Goal: Find specific page/section: Find specific page/section

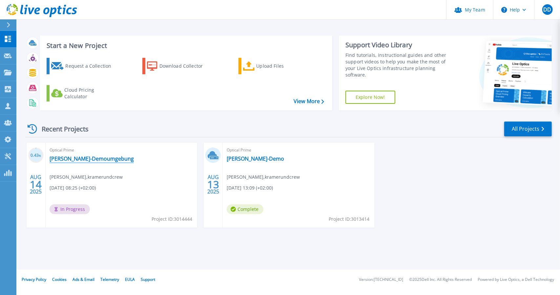
click at [96, 158] on link "KuC-Demoumgebung" at bounding box center [92, 158] width 84 height 7
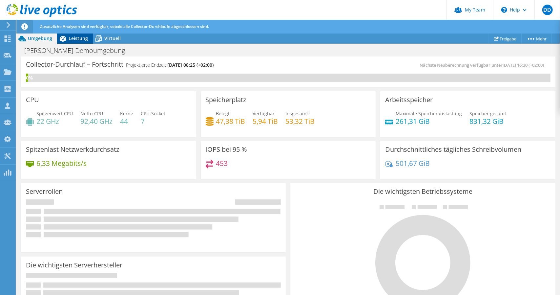
click at [74, 35] on span "Leistung" at bounding box center [78, 38] width 19 height 6
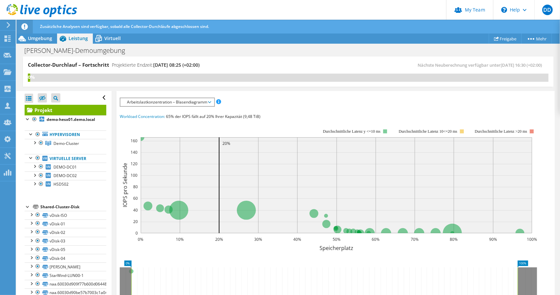
scroll to position [33, 0]
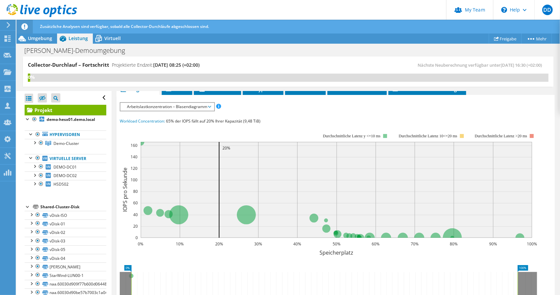
click at [143, 107] on span "Arbeitslastkonzentration – Blasendiagramm" at bounding box center [167, 107] width 87 height 8
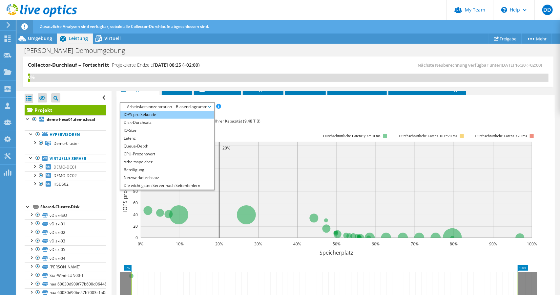
click at [144, 115] on li "IOPS pro Sekunde" at bounding box center [167, 115] width 94 height 8
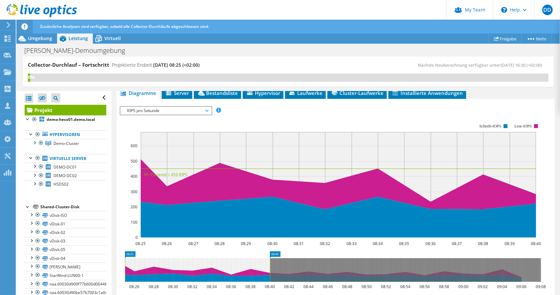
scroll to position [14, 0]
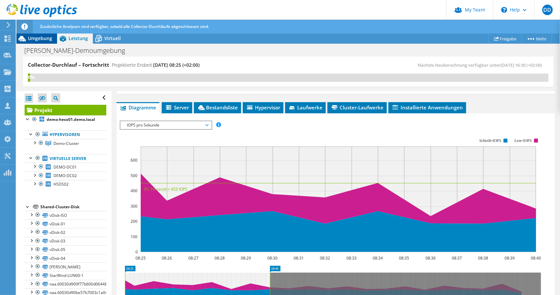
click at [39, 42] on div "Umgebung" at bounding box center [36, 38] width 41 height 11
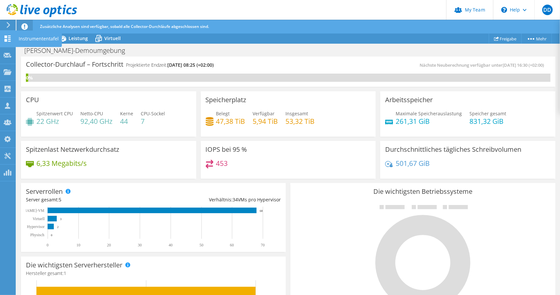
click at [8, 35] on icon at bounding box center [8, 38] width 8 height 6
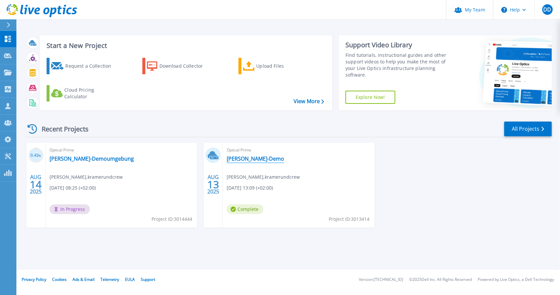
click at [244, 158] on link "[PERSON_NAME]-Demo" at bounding box center [255, 158] width 57 height 7
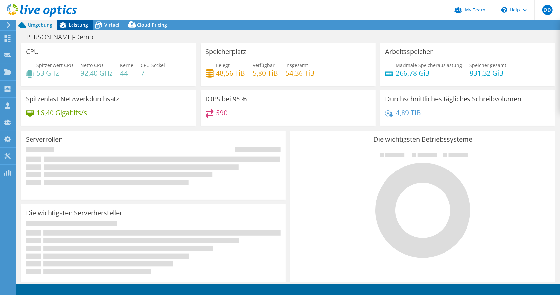
select select "USD"
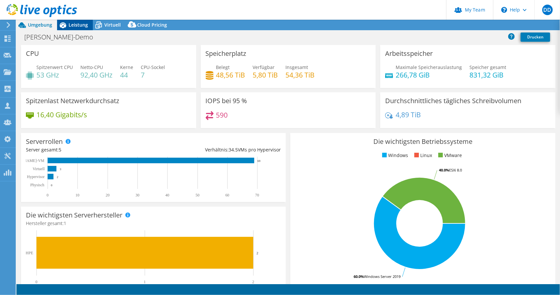
click at [76, 24] on span "Leistung" at bounding box center [78, 25] width 19 height 6
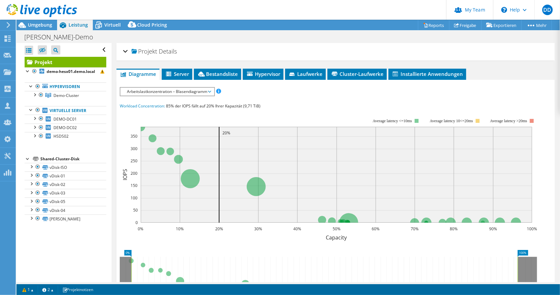
click at [124, 53] on div "Projekt Details" at bounding box center [335, 52] width 425 height 14
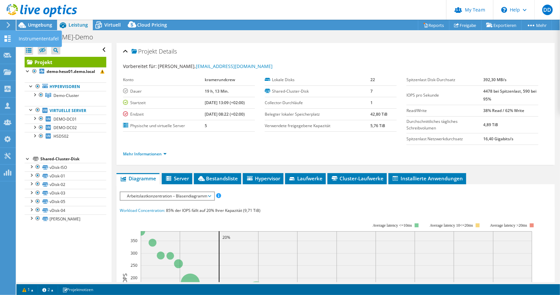
click at [11, 37] on icon at bounding box center [8, 38] width 8 height 6
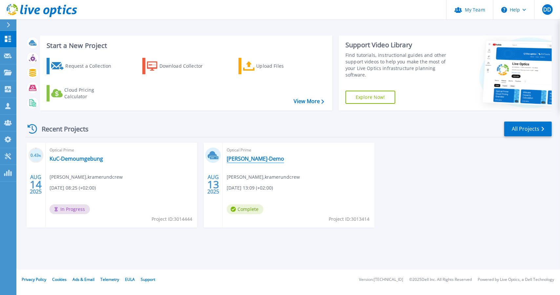
click at [243, 160] on link "[PERSON_NAME]-Demo" at bounding box center [255, 158] width 57 height 7
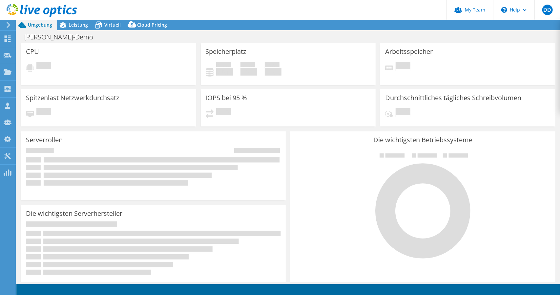
select select "USD"
click at [45, 38] on h1 "[PERSON_NAME]-Demo" at bounding box center [62, 36] width 82 height 7
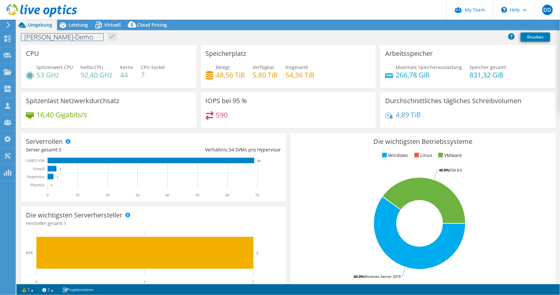
click at [61, 38] on h1 "[PERSON_NAME]-Demo" at bounding box center [62, 36] width 82 height 7
click at [120, 37] on link at bounding box center [124, 36] width 9 height 8
